Goal: Task Accomplishment & Management: Use online tool/utility

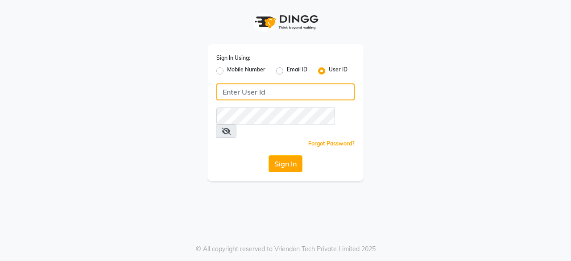
click at [245, 89] on input "Username" at bounding box center [285, 91] width 138 height 17
type input "BBsalon123"
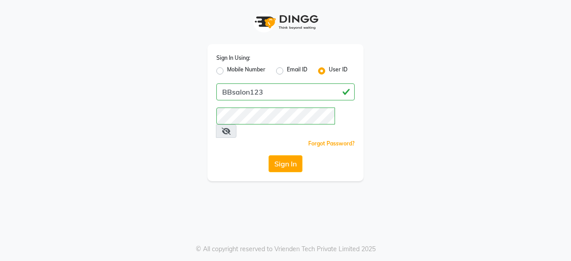
click at [158, 183] on div "Sign In Using: Mobile Number Email ID User ID BBsalon123 Remember me Forgot Pas…" at bounding box center [285, 130] width 571 height 261
click at [285, 155] on button "Sign In" at bounding box center [286, 163] width 34 height 17
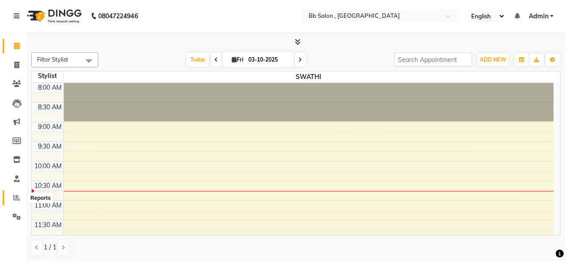
click at [21, 194] on span at bounding box center [17, 198] width 16 height 10
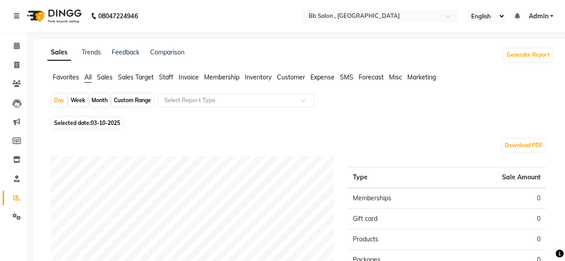
click at [106, 76] on span "Sales" at bounding box center [105, 77] width 16 height 8
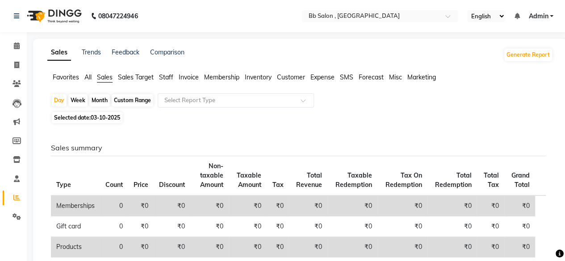
click at [108, 120] on span "03-10-2025" at bounding box center [105, 117] width 29 height 7
select select "10"
select select "2025"
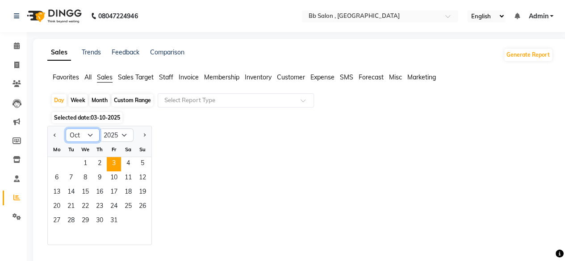
click at [83, 137] on select "Jan Feb Mar Apr May Jun [DATE] Aug Sep Oct Nov Dec" at bounding box center [83, 135] width 34 height 13
select select "9"
click at [66, 129] on select "Jan Feb Mar Apr May Jun [DATE] Aug Sep Oct Nov Dec" at bounding box center [83, 135] width 34 height 13
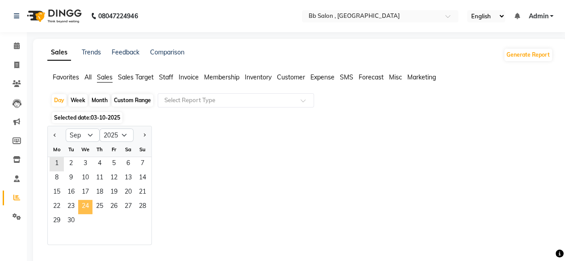
click at [83, 207] on span "24" at bounding box center [85, 207] width 14 height 14
click at [204, 141] on div "Jan Feb Mar Apr May Jun [DATE] Aug Sep Oct Nov [DATE] 2016 2017 2018 2019 2020 …" at bounding box center [299, 185] width 505 height 119
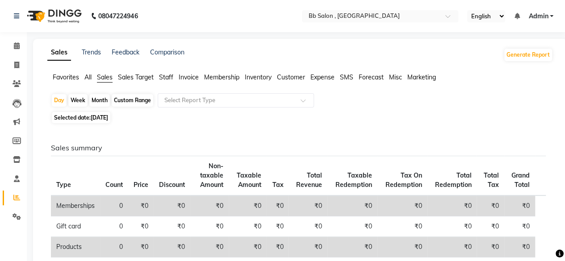
click at [135, 101] on div "Custom Range" at bounding box center [133, 100] width 42 height 12
select select "9"
select select "2025"
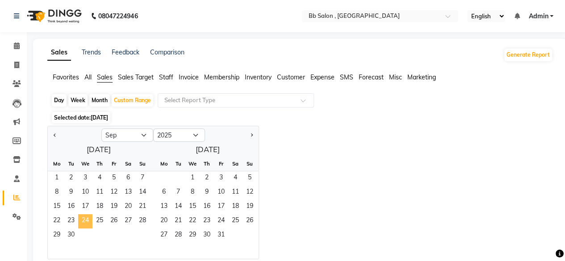
click at [83, 220] on span "24" at bounding box center [85, 221] width 14 height 14
click at [70, 236] on span "30" at bounding box center [71, 236] width 14 height 14
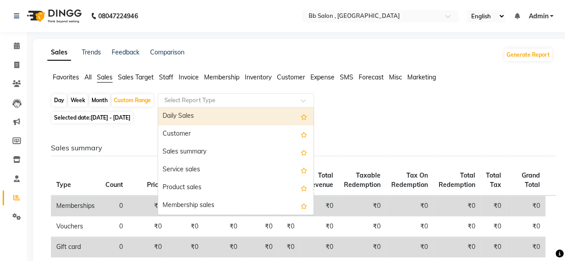
click at [286, 96] on input "text" at bounding box center [226, 100] width 129 height 9
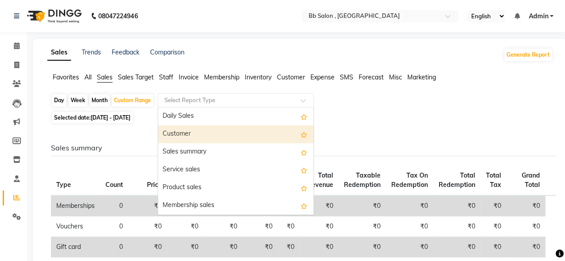
click at [257, 133] on div "Customer" at bounding box center [235, 134] width 155 height 18
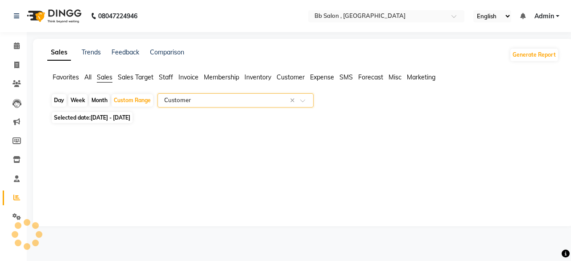
select select "full_report"
select select "csv"
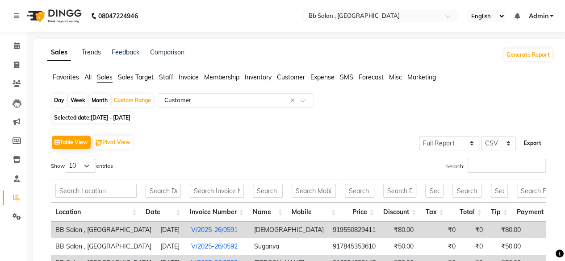
click at [533, 139] on button "Export" at bounding box center [532, 143] width 25 height 15
click at [551, 17] on link "Admin" at bounding box center [540, 16] width 25 height 9
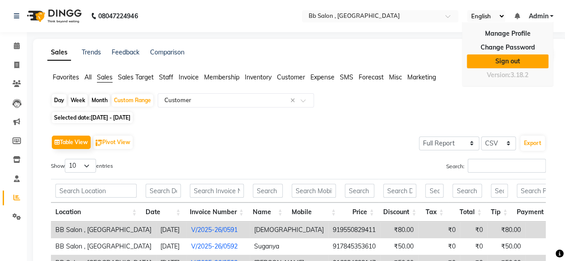
click at [495, 60] on link "Sign out" at bounding box center [507, 61] width 82 height 14
